Goal: Find specific page/section: Find specific page/section

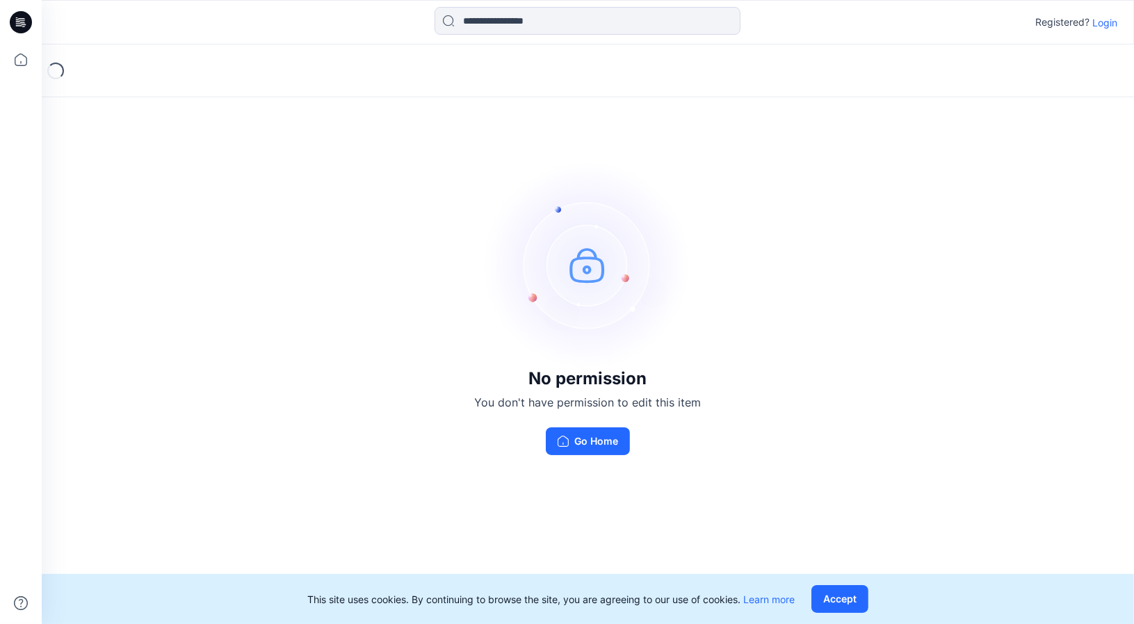
click at [858, 437] on div "No permission You don't have permission to edit this item Go Home" at bounding box center [588, 308] width 1092 height 527
click at [772, 248] on div "No permission You don't have permission to edit this item Go Home" at bounding box center [588, 308] width 1092 height 527
click at [1108, 26] on p "Login" at bounding box center [1104, 22] width 25 height 15
click at [633, 394] on p "You don't have permission to edit this item" at bounding box center [588, 402] width 227 height 17
click at [690, 403] on p "You don't have permission to edit this item" at bounding box center [588, 402] width 227 height 17
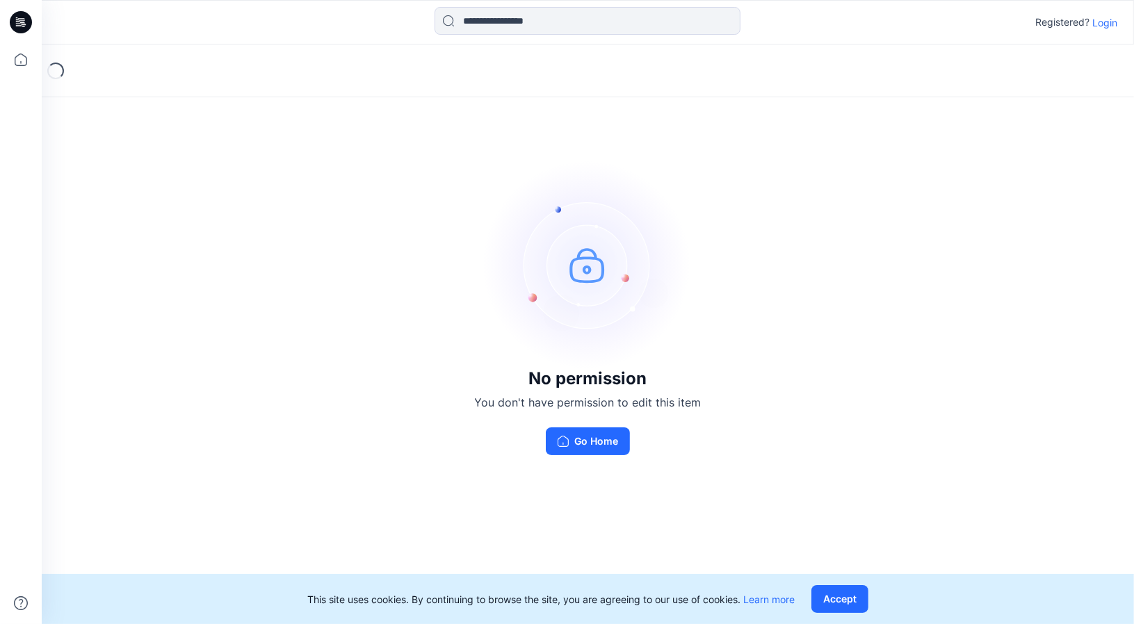
drag, startPoint x: 277, startPoint y: 248, endPoint x: 199, endPoint y: 204, distance: 89.7
click at [265, 242] on div "No permission You don't have permission to edit this item Go Home" at bounding box center [588, 308] width 1092 height 527
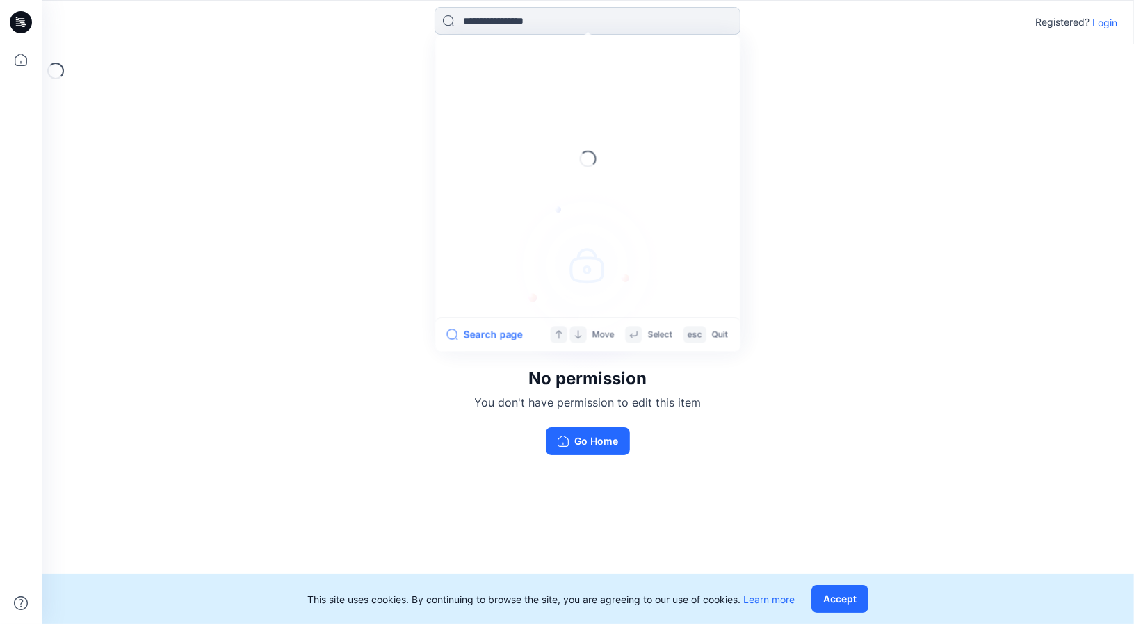
click at [528, 24] on input at bounding box center [588, 21] width 306 height 28
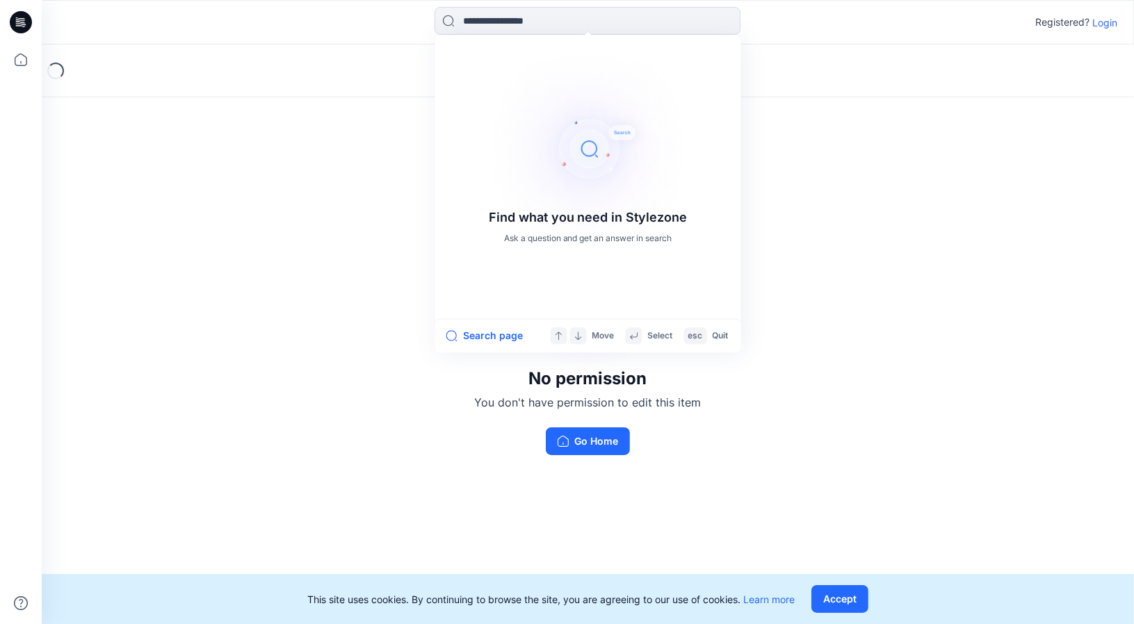
click at [229, 275] on div "No permission You don't have permission to edit this item Go Home" at bounding box center [588, 308] width 1092 height 527
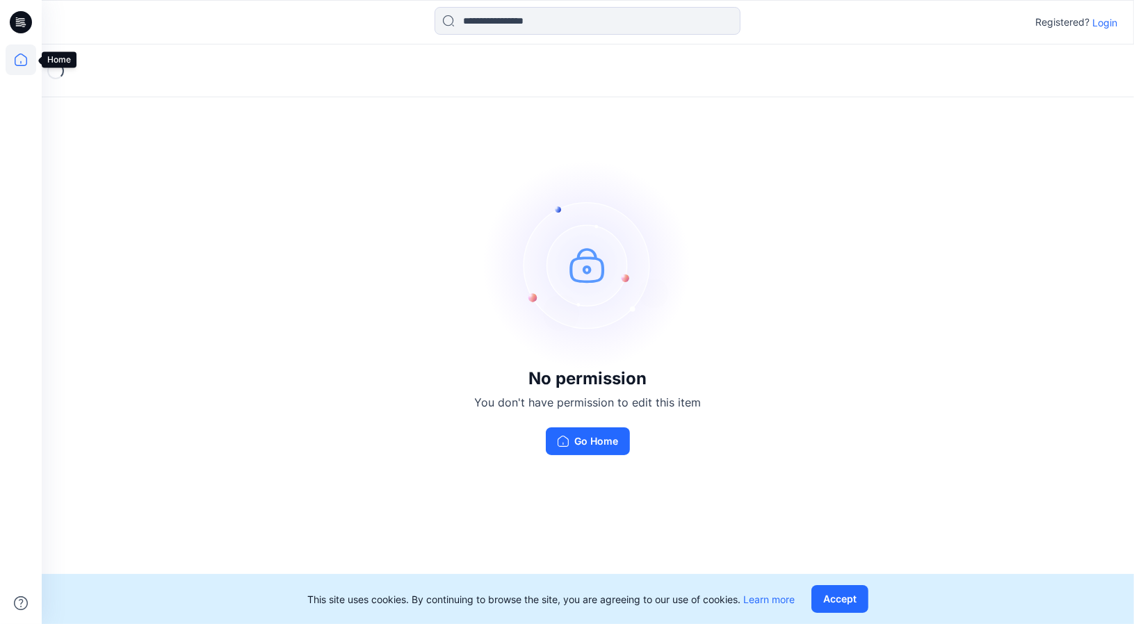
click at [17, 63] on icon at bounding box center [21, 60] width 31 height 31
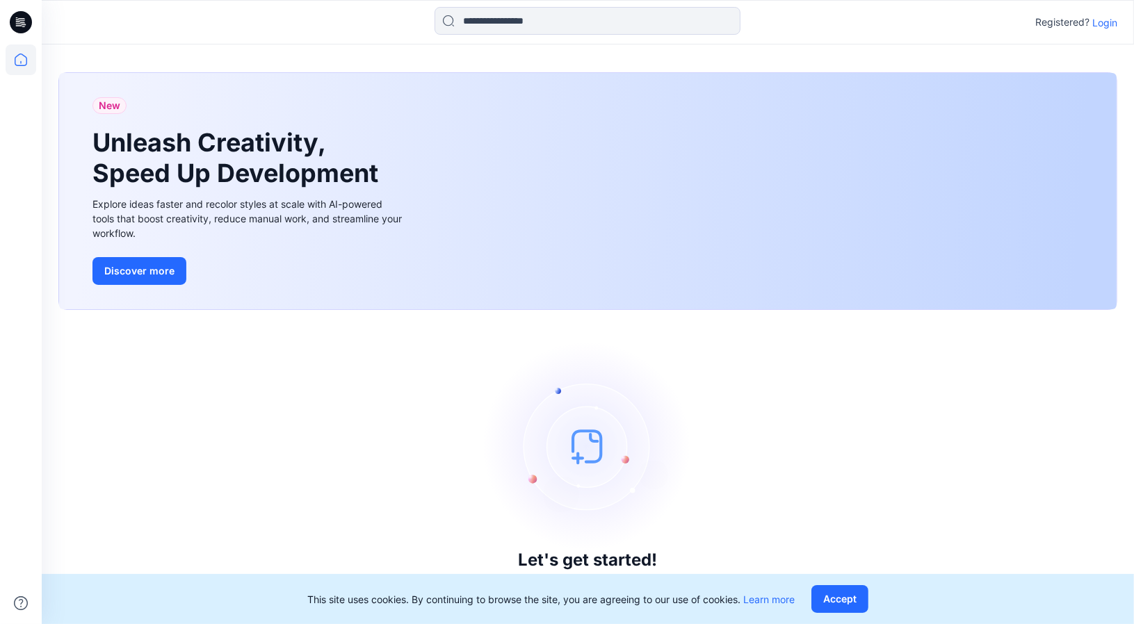
click at [23, 24] on icon at bounding box center [23, 24] width 5 height 1
